Goal: Task Accomplishment & Management: Manage account settings

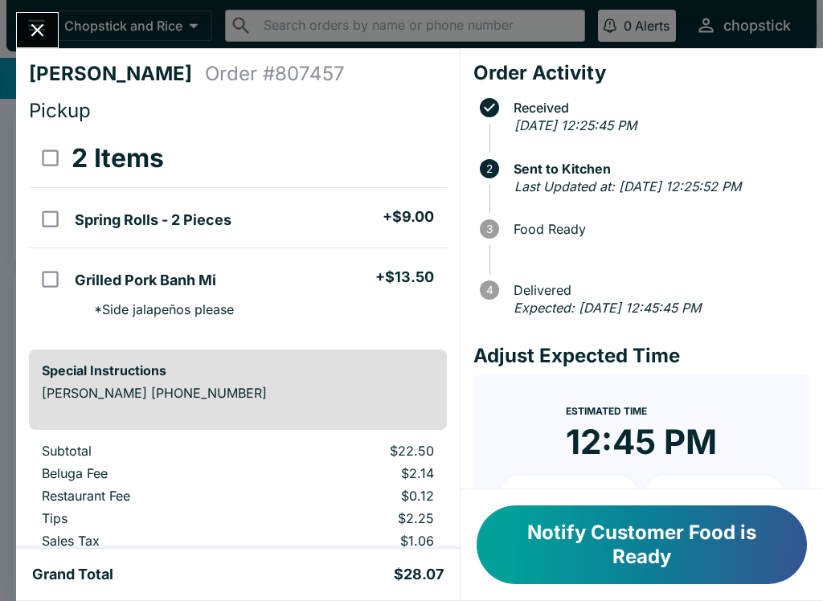
click at [51, 39] on button "Close" at bounding box center [37, 30] width 41 height 35
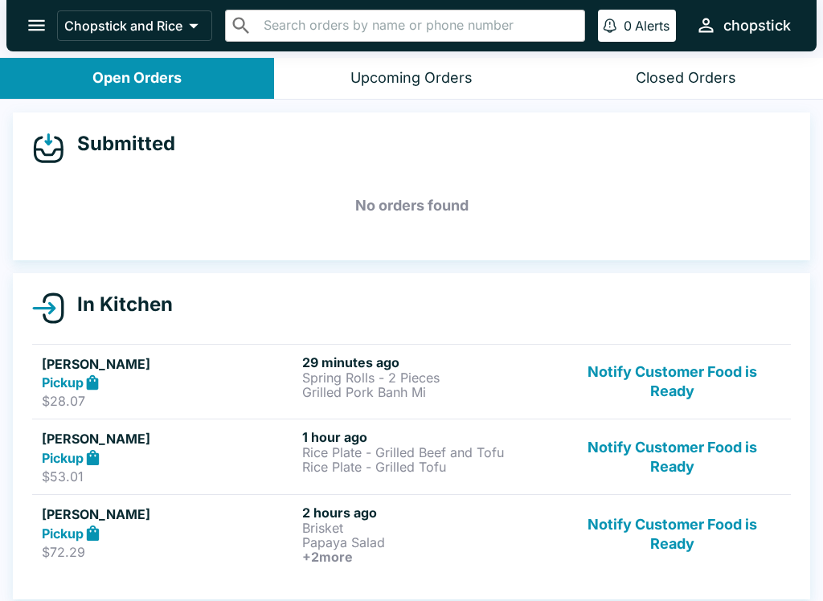
click at [634, 367] on button "Notify Customer Food is Ready" at bounding box center [673, 382] width 218 height 55
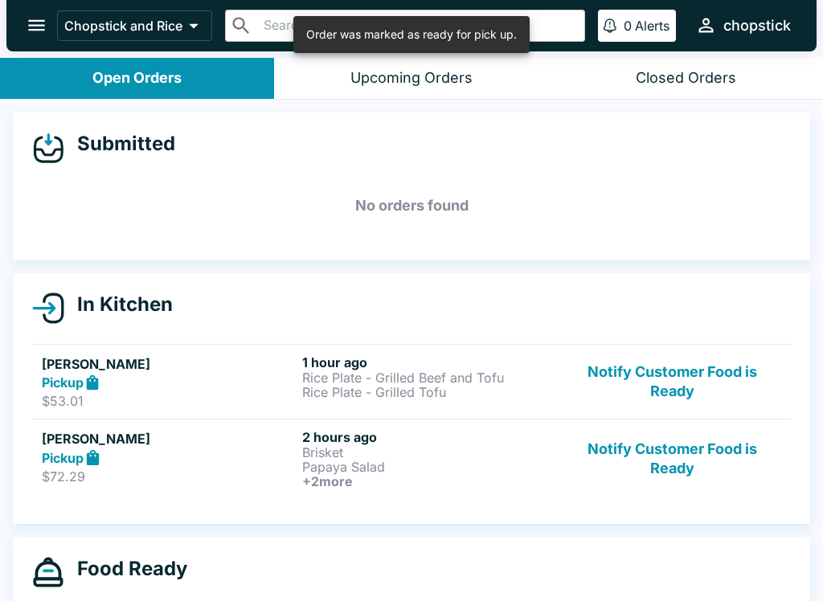
click at [636, 375] on button "Notify Customer Food is Ready" at bounding box center [673, 382] width 218 height 55
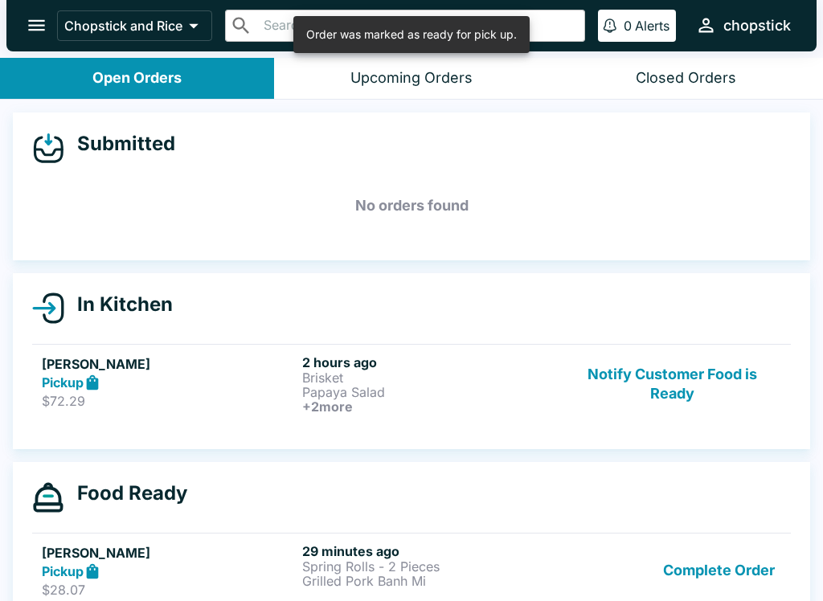
click at [653, 413] on button "Notify Customer Food is Ready" at bounding box center [673, 385] width 218 height 60
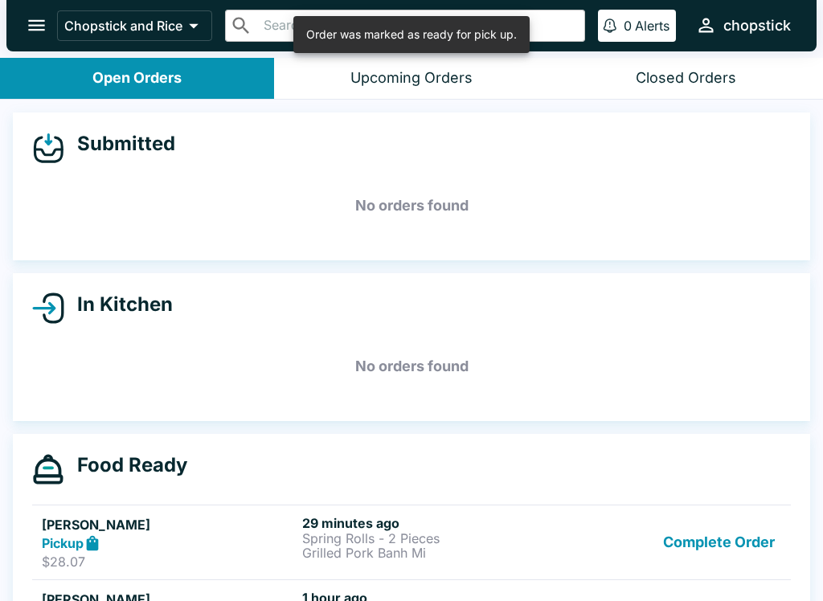
click at [679, 561] on button "Complete Order" at bounding box center [719, 542] width 125 height 55
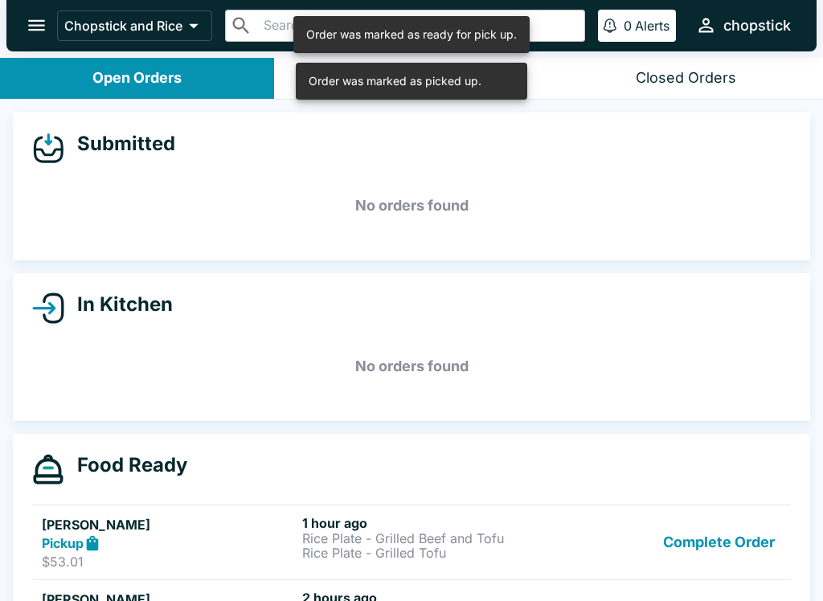
click at [729, 566] on button "Complete Order" at bounding box center [719, 542] width 125 height 55
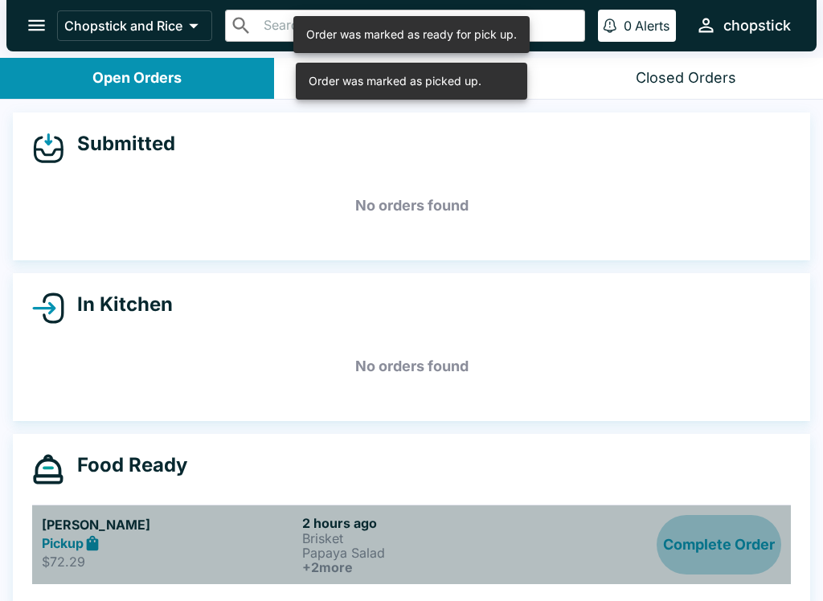
click at [705, 547] on button "Complete Order" at bounding box center [719, 545] width 125 height 60
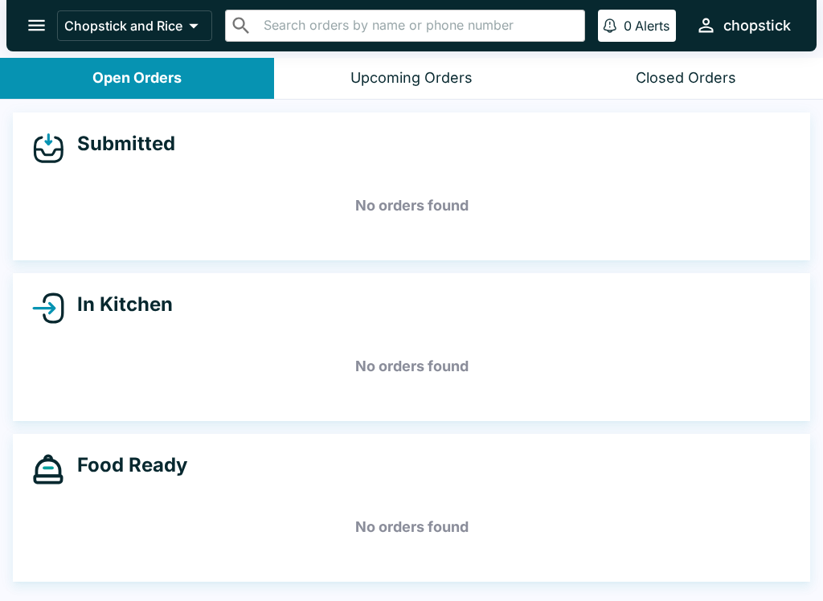
click at [391, 122] on div "Submitted No orders found" at bounding box center [412, 187] width 798 height 148
click at [401, 76] on div "Upcoming Orders" at bounding box center [412, 78] width 122 height 18
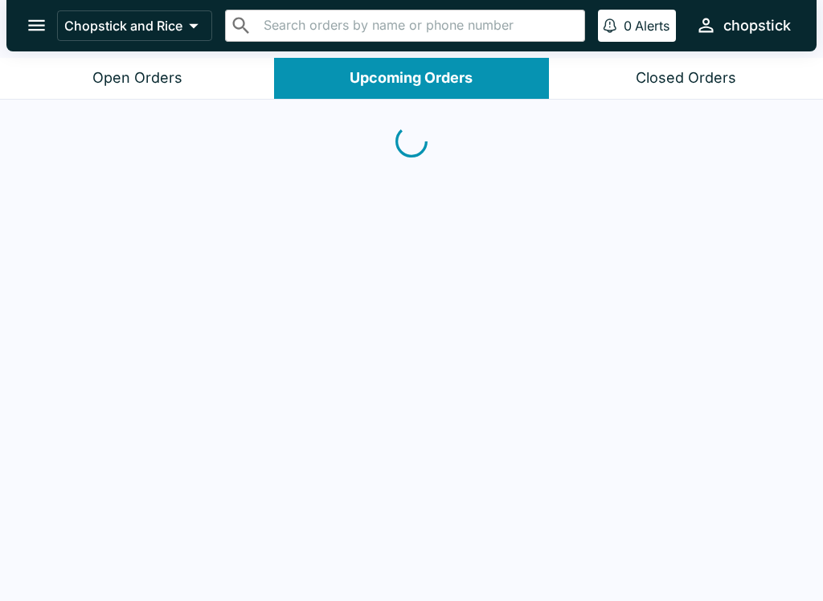
click at [657, 91] on button "Closed Orders" at bounding box center [686, 78] width 274 height 41
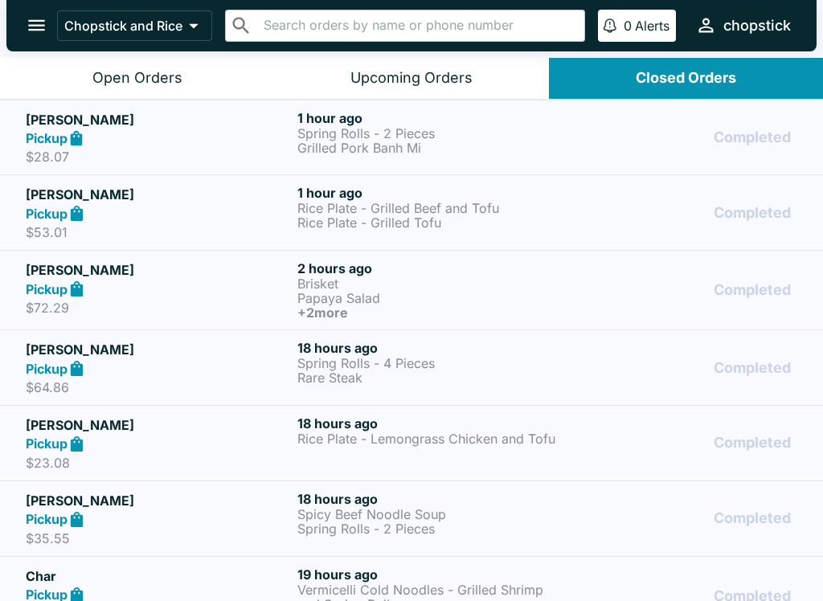
click at [400, 210] on p "Rice Plate - Grilled Beef and Tofu" at bounding box center [430, 208] width 265 height 14
